Goal: Navigation & Orientation: Find specific page/section

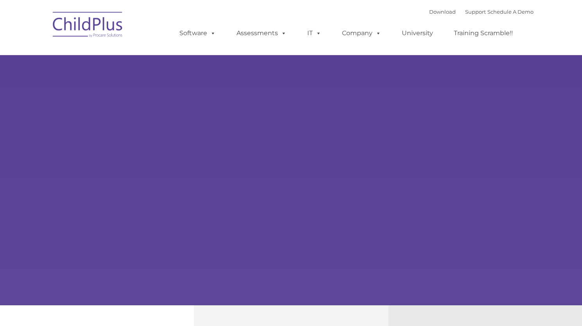
type input ""
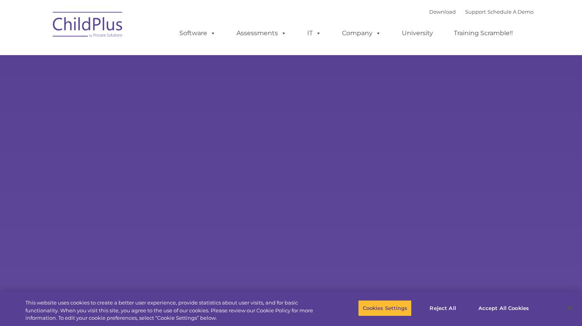
select select "MEDIUM"
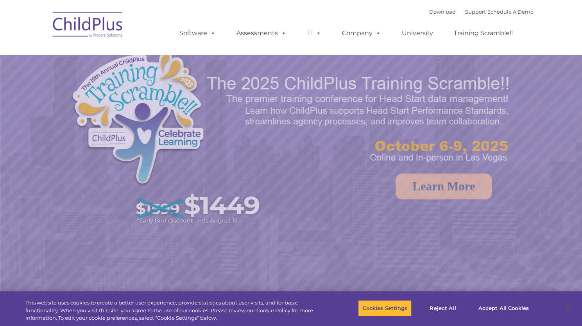
select select "MEDIUM"
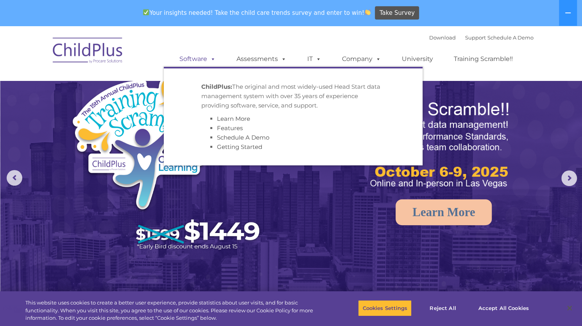
click at [190, 56] on link "Software" at bounding box center [198, 59] width 52 height 16
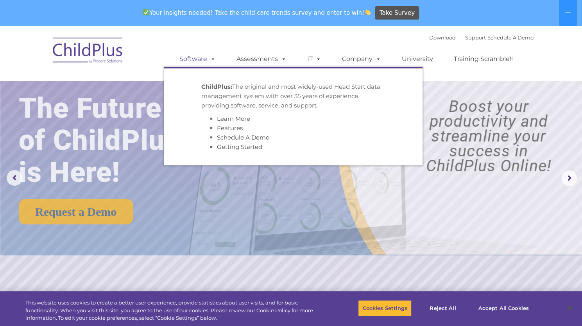
click at [190, 58] on link "Software" at bounding box center [198, 59] width 52 height 16
